Goal: Find contact information: Find contact information

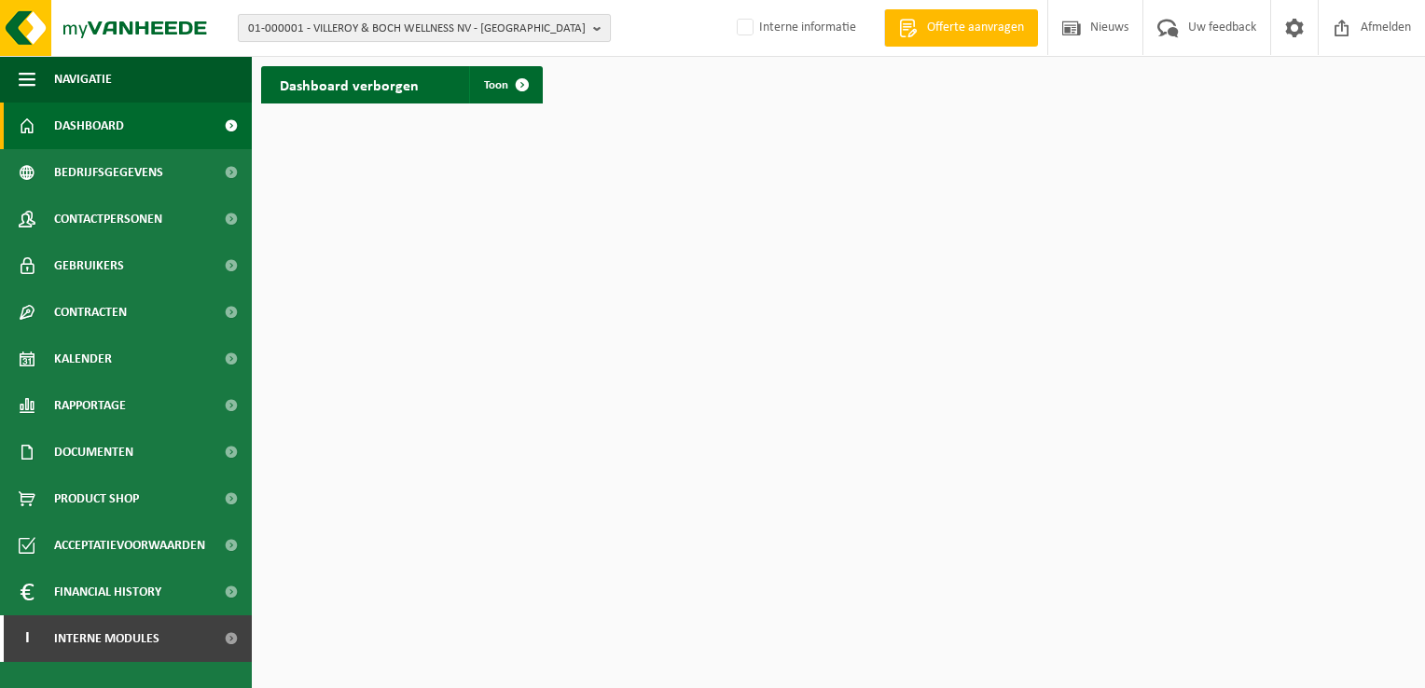
click at [593, 28] on b "button" at bounding box center [601, 28] width 17 height 26
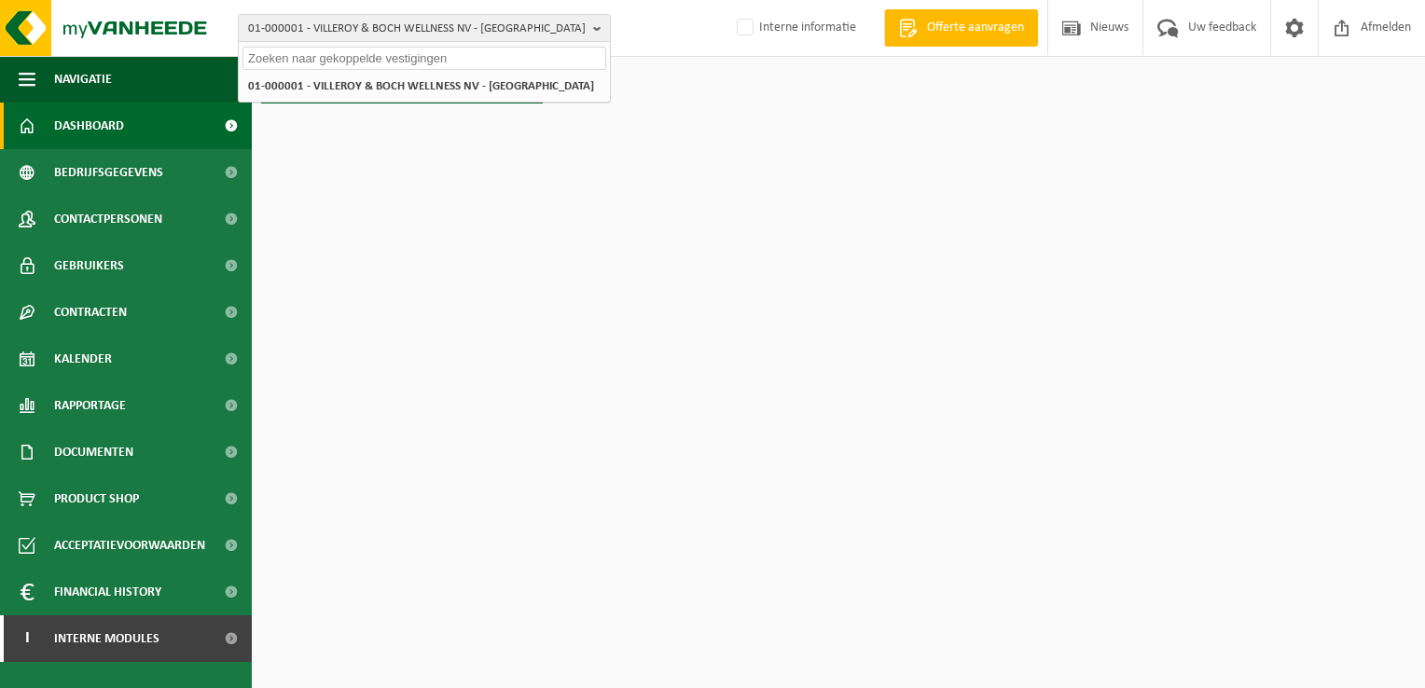
click at [504, 60] on input "text" at bounding box center [424, 58] width 364 height 23
paste input "10-879772"
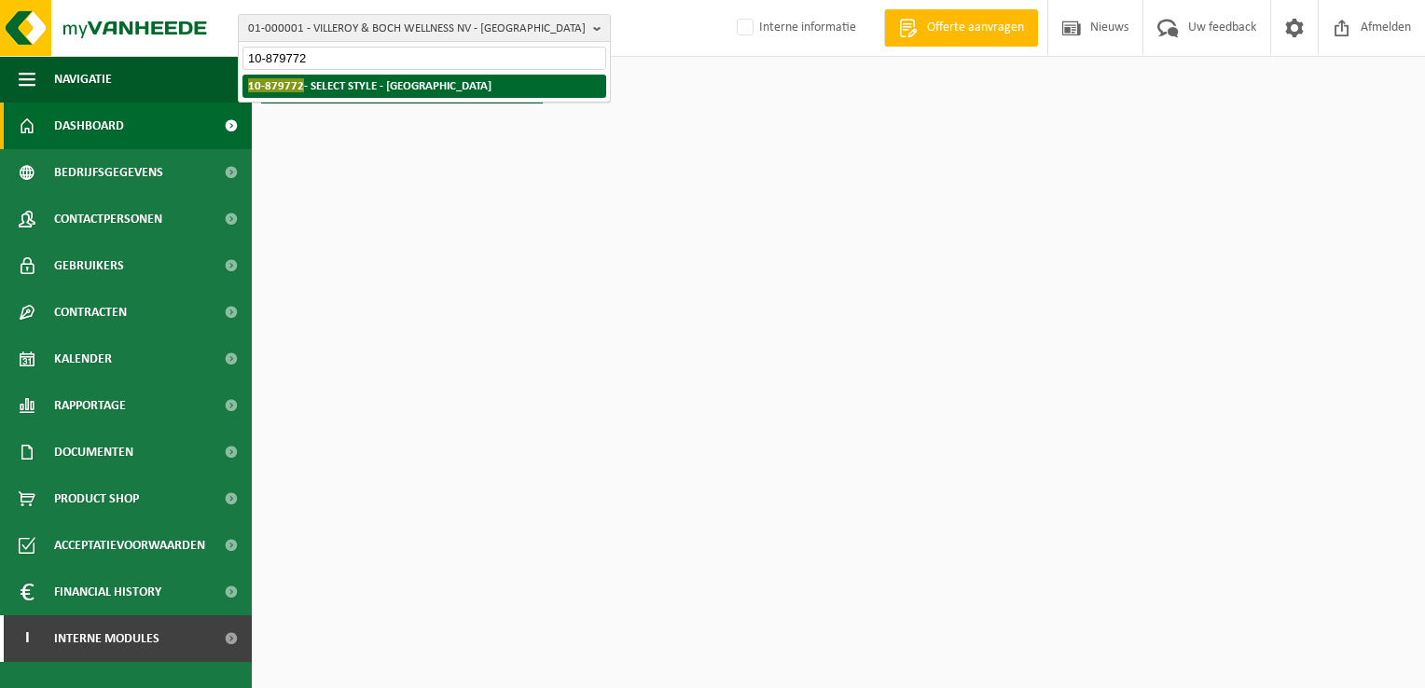
type input "10-879772"
click at [371, 80] on strong "10-879772 - SELECT STYLE - BRUGGE" at bounding box center [369, 85] width 243 height 14
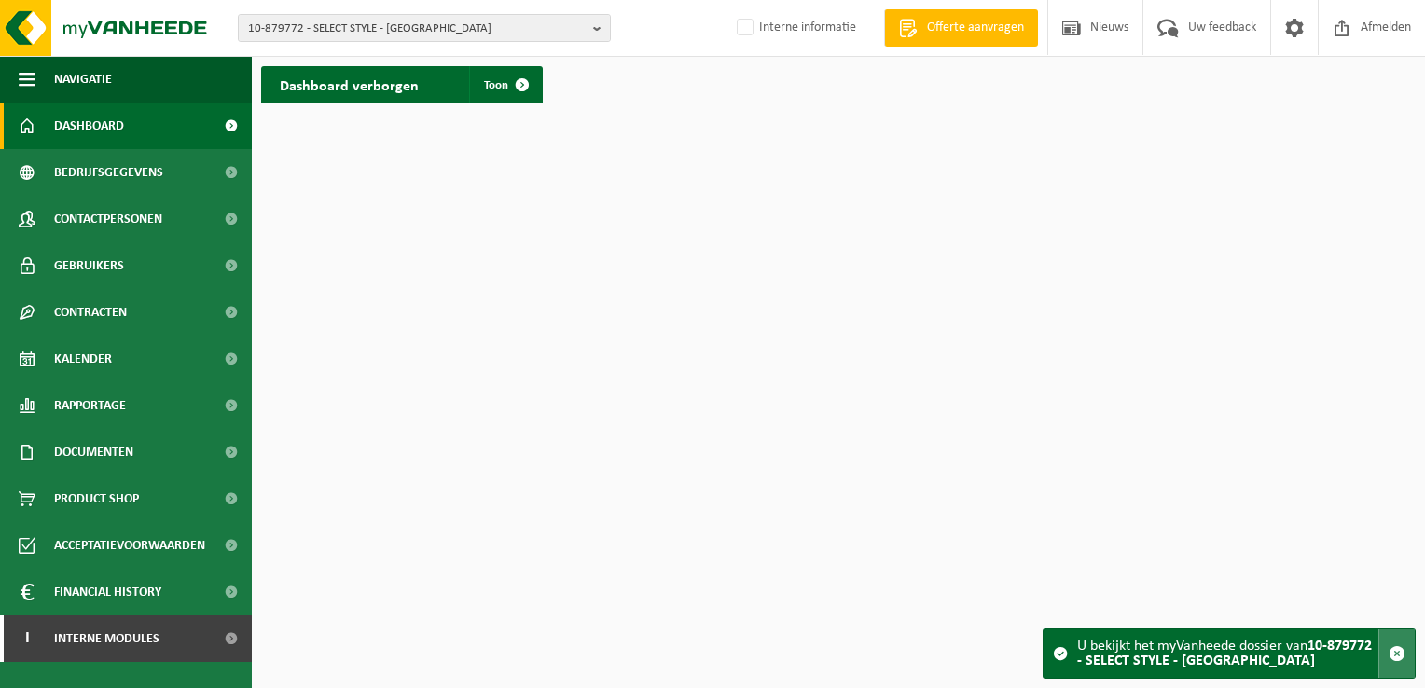
click at [1398, 655] on span "button" at bounding box center [1397, 653] width 17 height 17
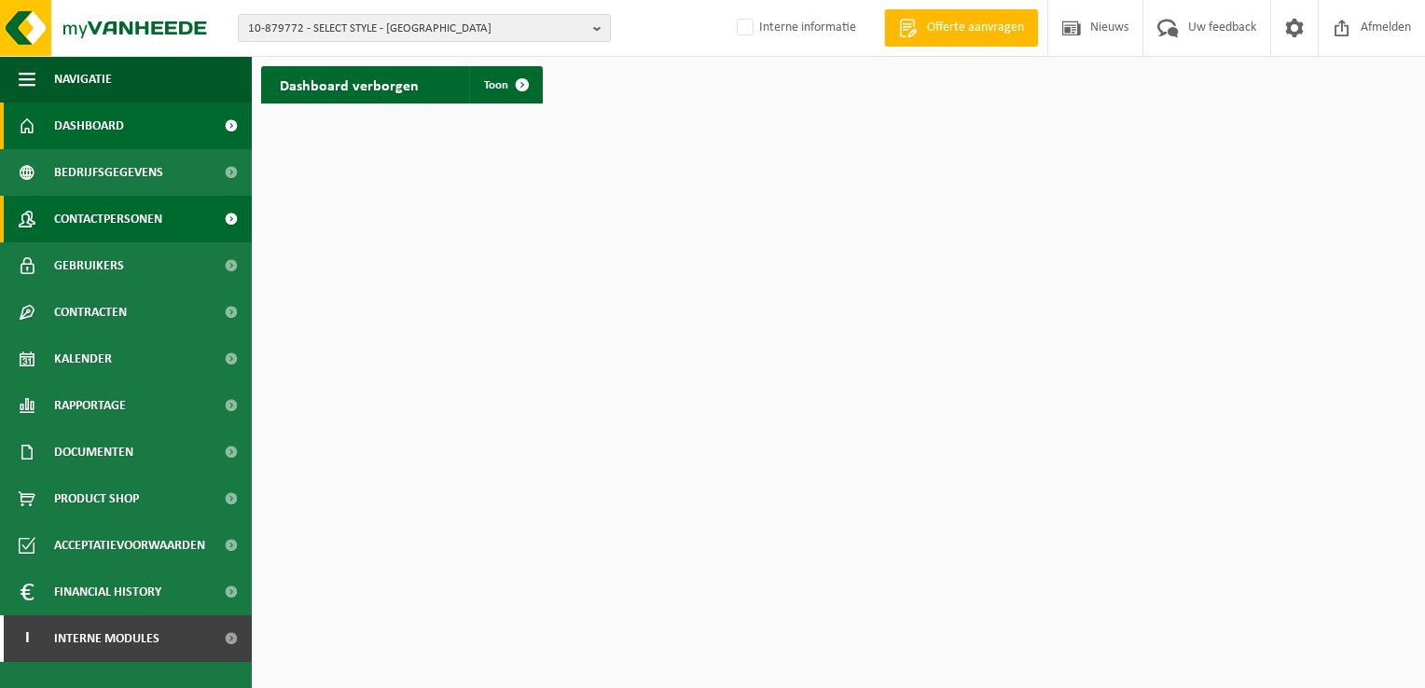
click at [104, 216] on span "Contactpersonen" at bounding box center [108, 219] width 108 height 47
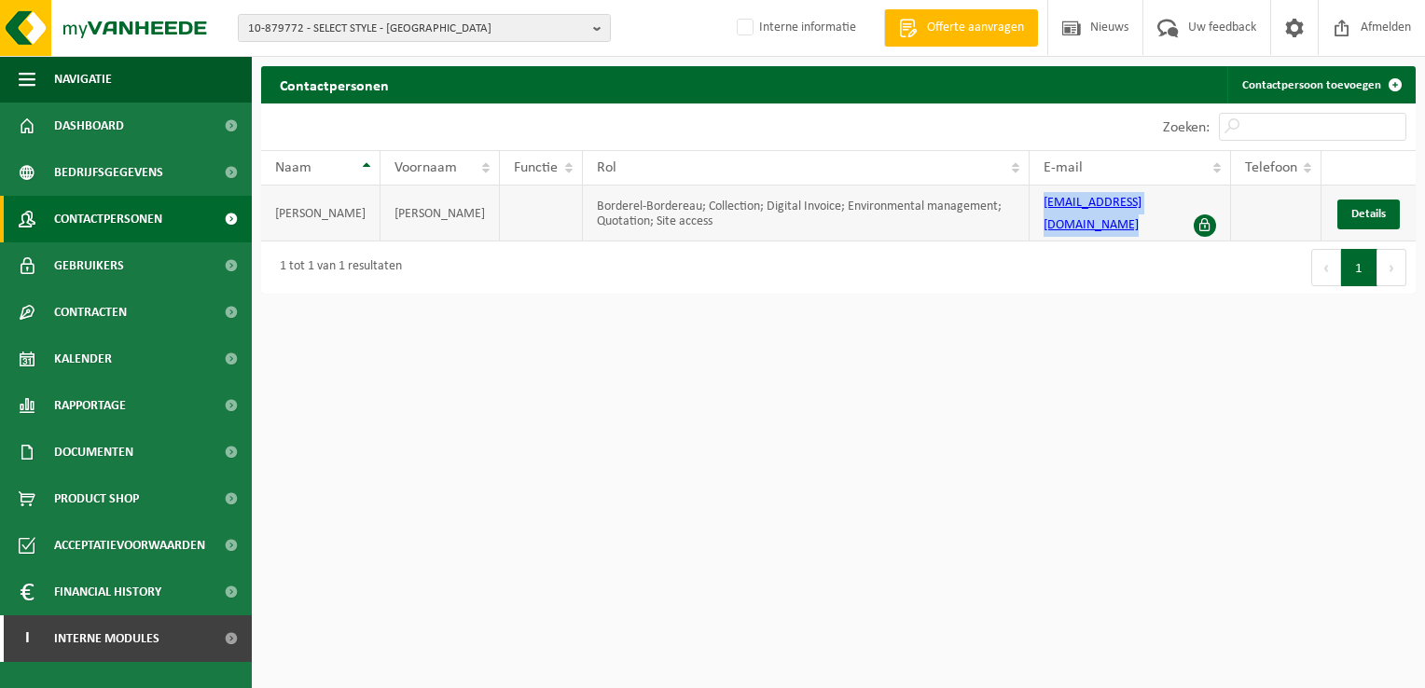
drag, startPoint x: 1203, startPoint y: 204, endPoint x: 1007, endPoint y: 218, distance: 196.4
click at [1007, 218] on tr "VANHULLE STEVE Borderel-Bordereau; Collection; Digital Invoice; Environmental m…" at bounding box center [838, 214] width 1155 height 56
drag, startPoint x: 1007, startPoint y: 218, endPoint x: 1103, endPoint y: 206, distance: 96.8
copy tr "selectstylebrugge@gmail.com"
click at [1136, 252] on div "Eerste Vorige 1 Volgende Laatste" at bounding box center [1126, 268] width 577 height 52
